Goal: Find specific page/section

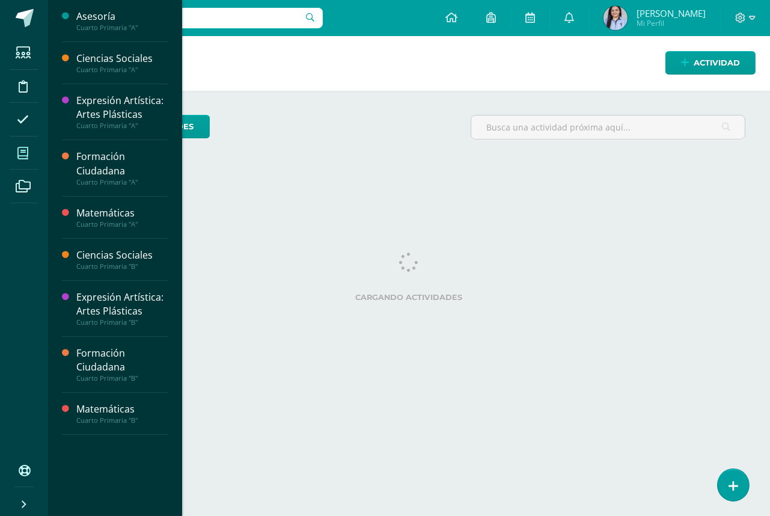
click at [28, 153] on icon at bounding box center [22, 153] width 11 height 12
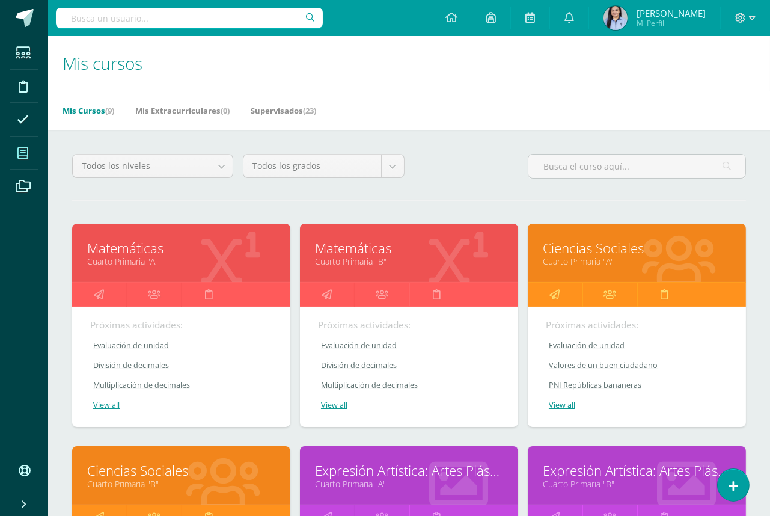
scroll to position [448, 0]
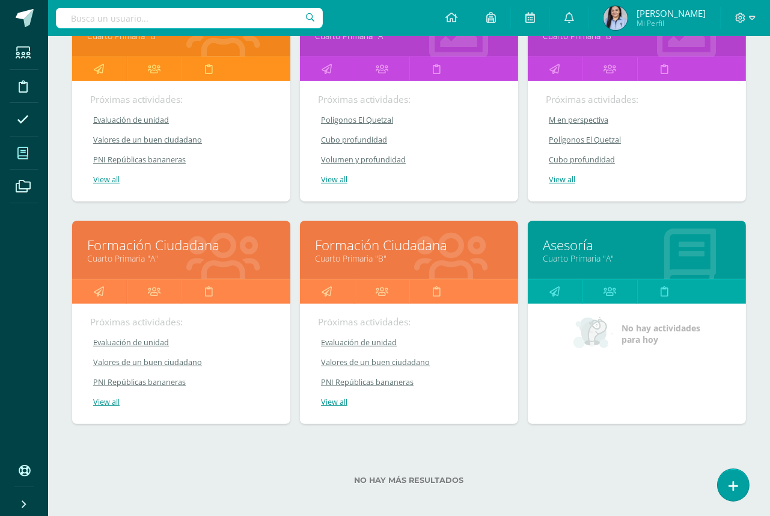
click at [575, 244] on link "Asesoría" at bounding box center [637, 245] width 188 height 19
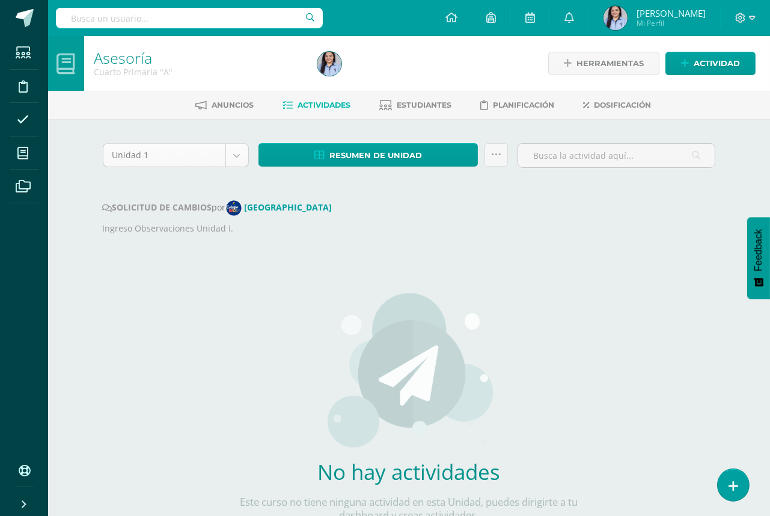
click at [240, 147] on body "Estudiantes Disciplina Asistencia Mis cursos Archivos Soporte Ayuda Reportar un…" at bounding box center [385, 292] width 770 height 584
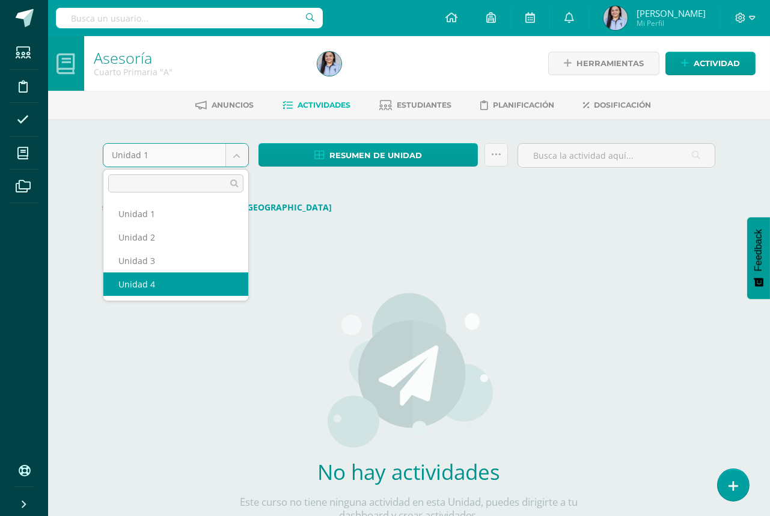
select select "Unidad 4"
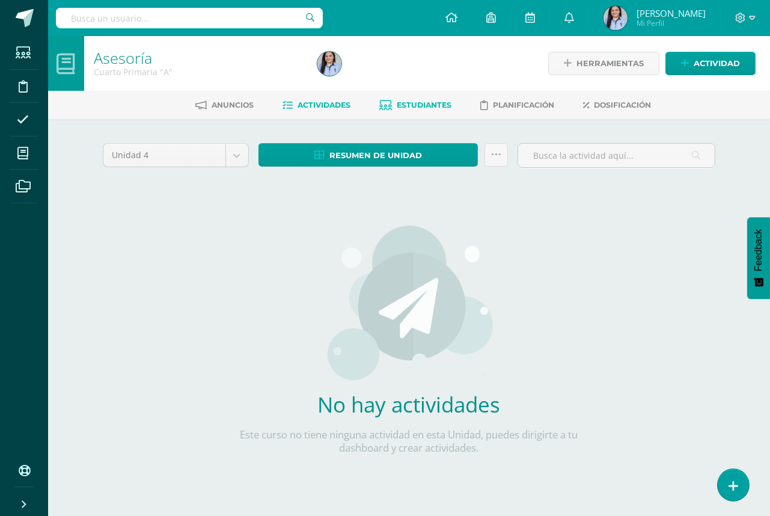
click at [407, 100] on span "Estudiantes" at bounding box center [424, 104] width 55 height 9
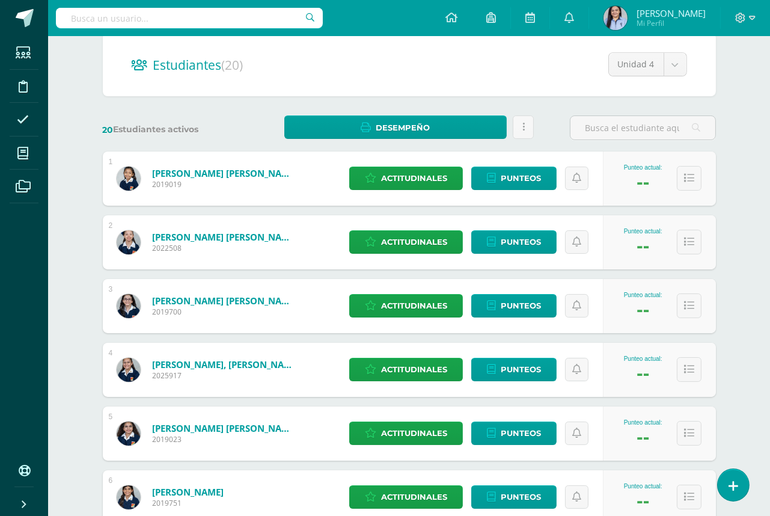
scroll to position [448, 0]
